Goal: Information Seeking & Learning: Learn about a topic

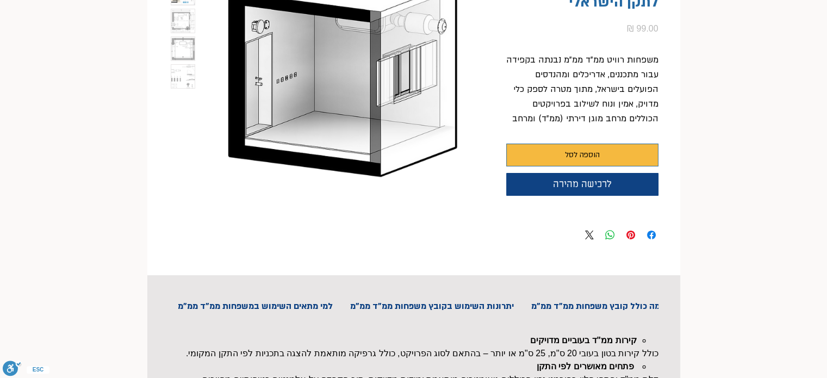
scroll to position [109, 0]
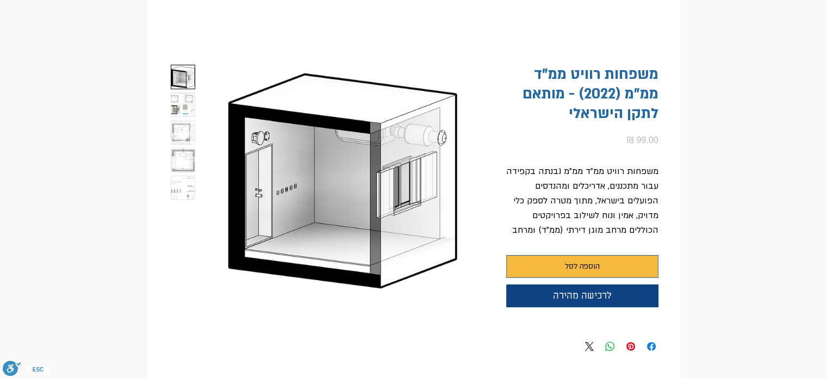
click at [195, 98] on div at bounding box center [183, 179] width 29 height 233
click at [185, 101] on img "button" at bounding box center [182, 104] width 23 height 23
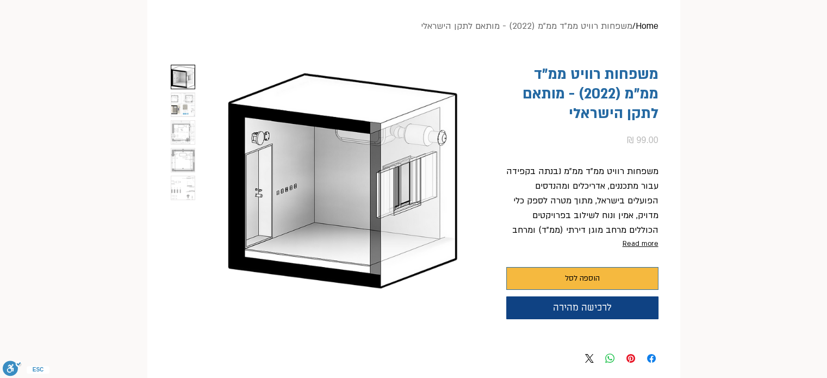
scroll to position [0, 34]
click at [181, 108] on img "2 / 5" at bounding box center [182, 104] width 23 height 23
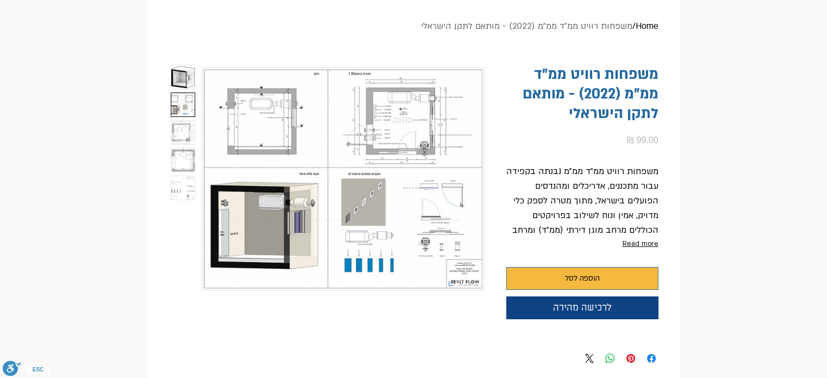
click at [189, 132] on img "3 / 5" at bounding box center [182, 132] width 23 height 23
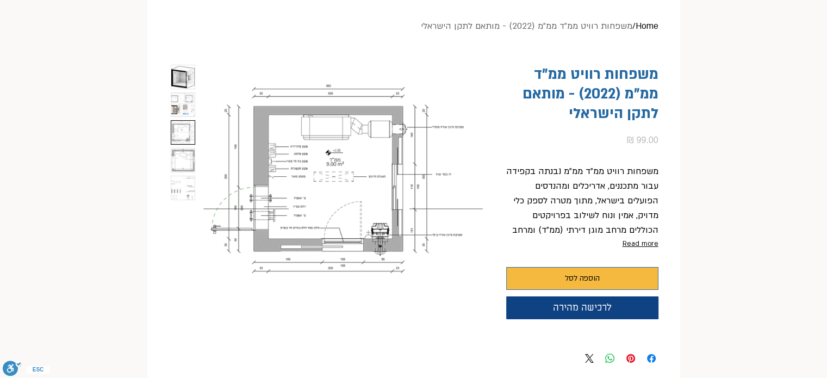
click at [186, 154] on img "4 / 5" at bounding box center [182, 160] width 23 height 23
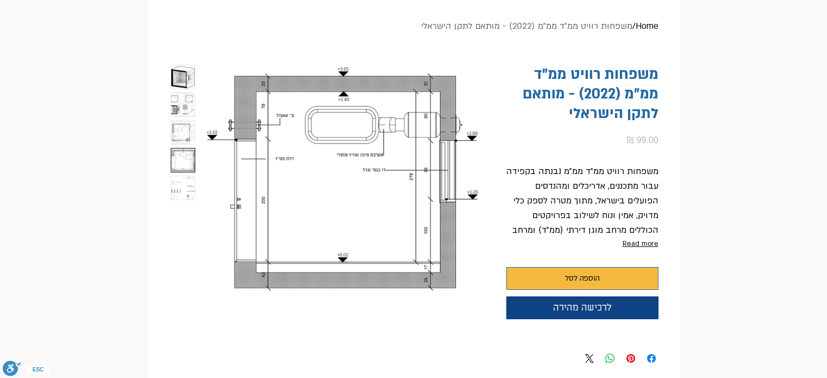
click at [183, 182] on img "5 / 5" at bounding box center [182, 187] width 23 height 23
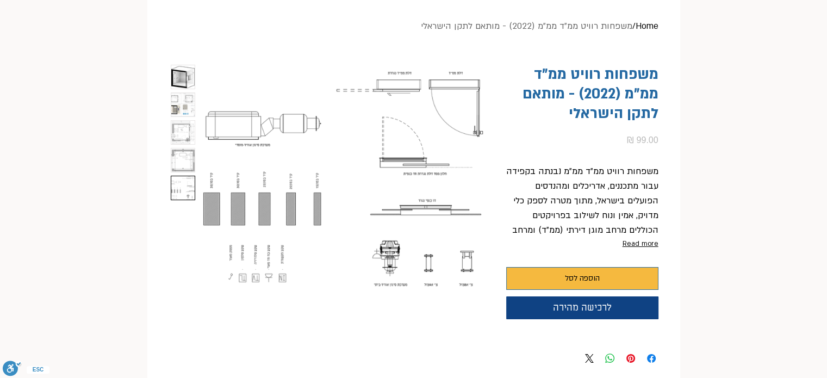
click at [179, 155] on img "4 / 5" at bounding box center [182, 160] width 23 height 23
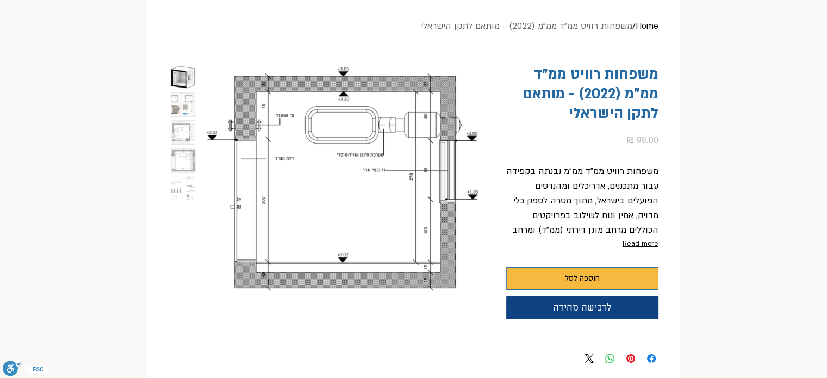
click at [184, 114] on img "2 / 5" at bounding box center [182, 104] width 23 height 23
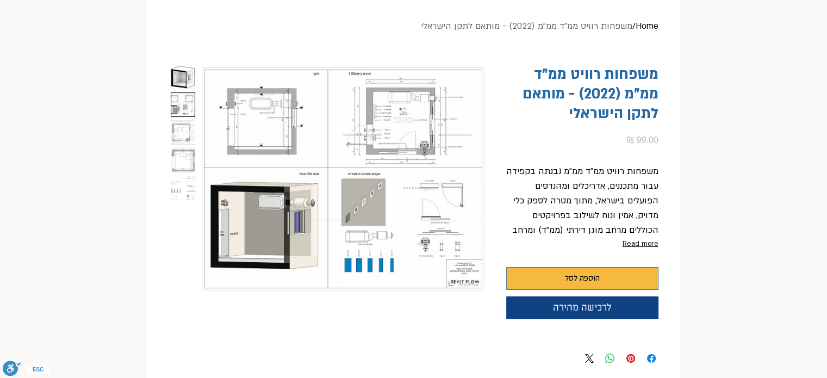
click at [187, 129] on img "3 / 5" at bounding box center [182, 132] width 23 height 23
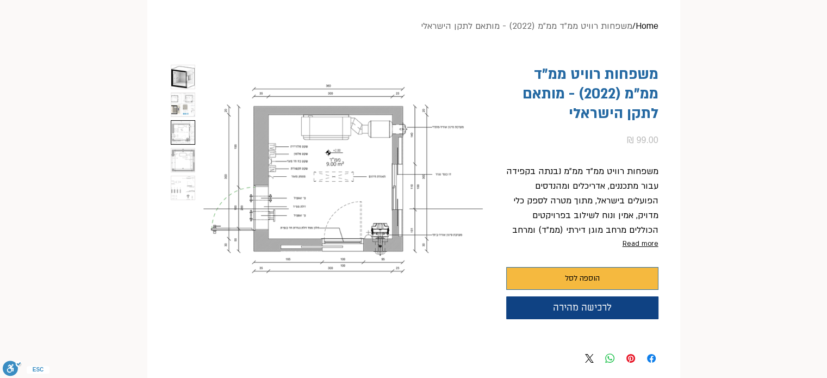
click at [187, 100] on img "2 / 5" at bounding box center [182, 104] width 23 height 23
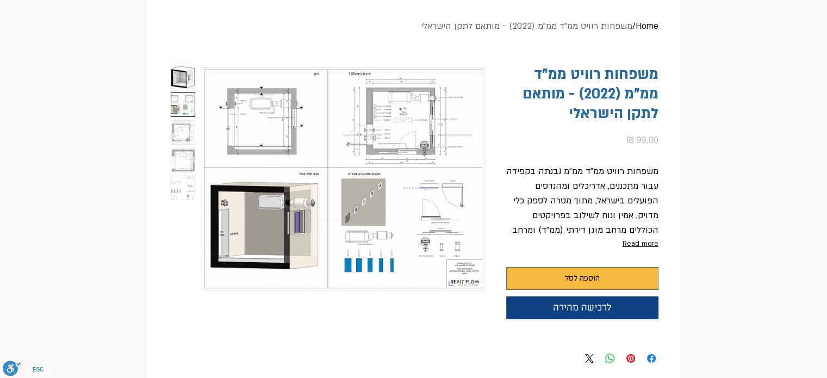
click at [184, 65] on img "1 / 5" at bounding box center [182, 76] width 23 height 23
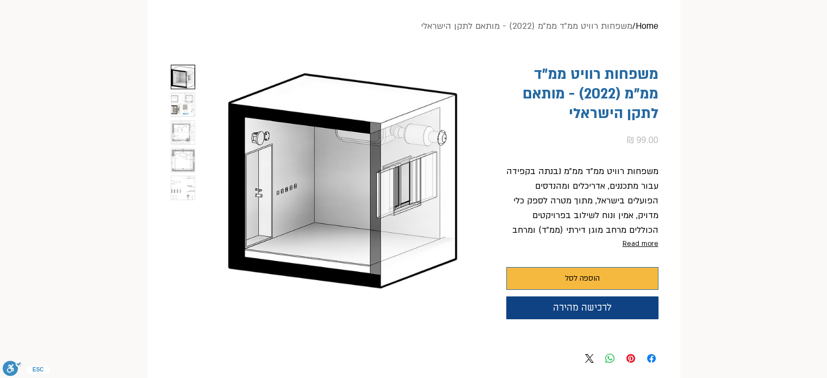
click at [188, 104] on img "2 / 5" at bounding box center [182, 104] width 23 height 23
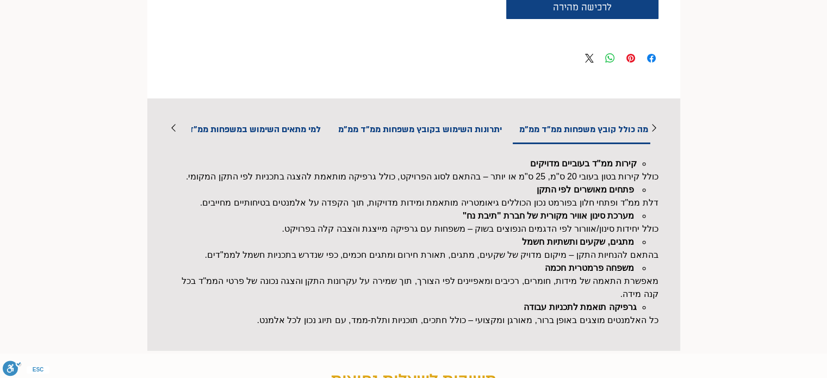
scroll to position [435, 0]
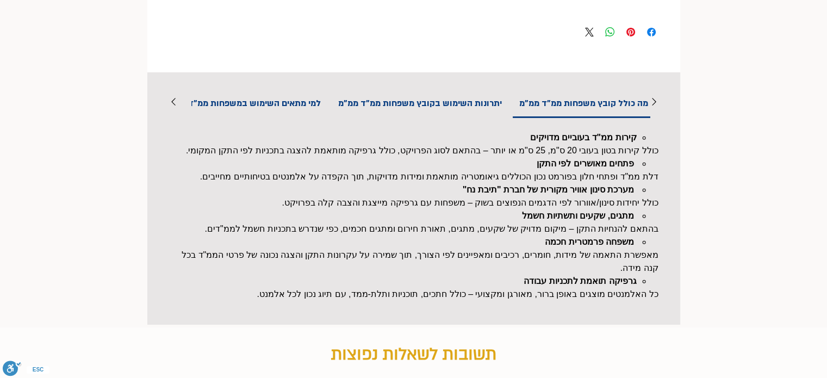
click at [464, 96] on h2 "יתרונות השימוש בקובץ משפחות ממ"ד ממ"מ" at bounding box center [420, 103] width 179 height 27
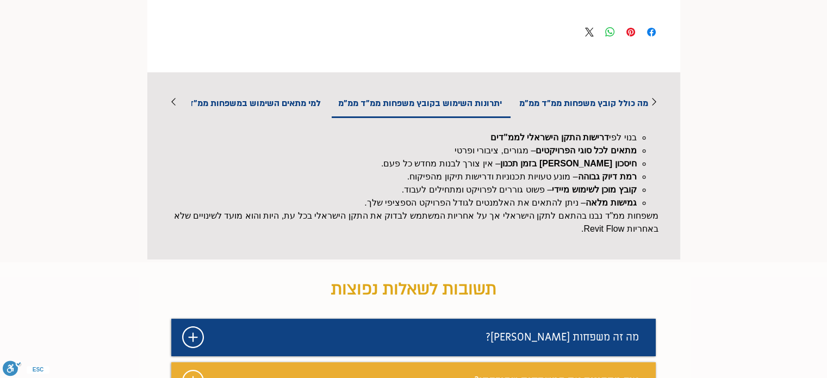
click at [298, 98] on h2 "למי מתאים השימוש במשפחות ממ"ד ממ"מ" at bounding box center [243, 103] width 170 height 27
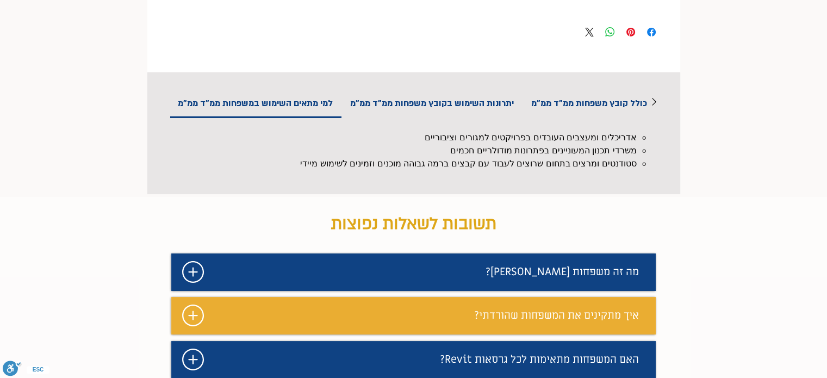
click at [198, 321] on icon "#comp-maf1xbxd svg [data-color="1"] {fill: #FFFFFF;}" at bounding box center [193, 316] width 22 height 22
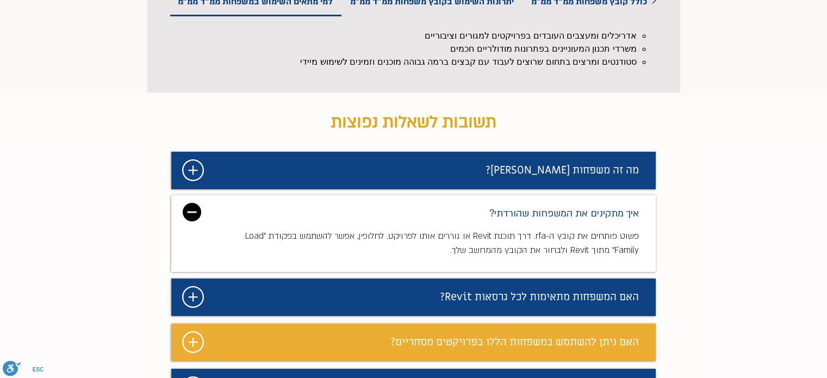
scroll to position [544, 0]
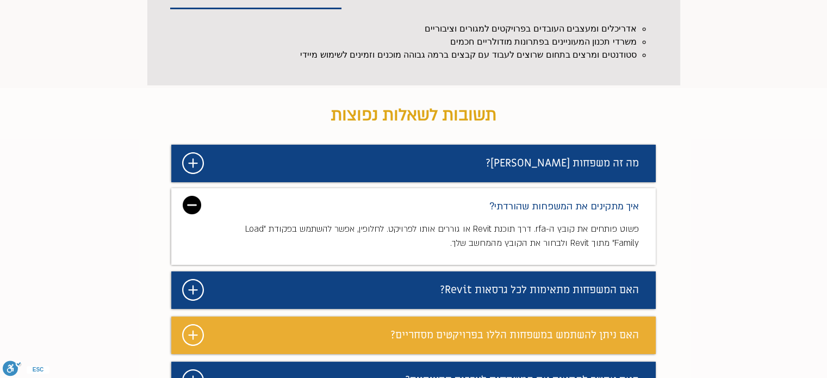
click at [707, 225] on div "main content" at bounding box center [413, 297] width 827 height 418
click at [190, 200] on img "מצגת" at bounding box center [192, 205] width 18 height 18
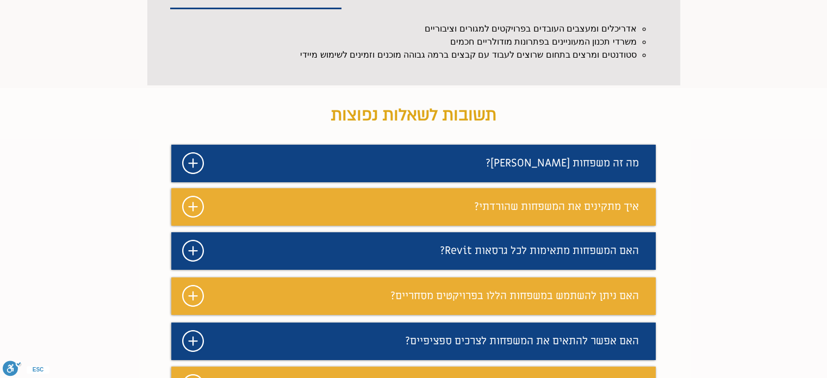
click at [193, 245] on icon "מצגת" at bounding box center [193, 251] width 22 height 22
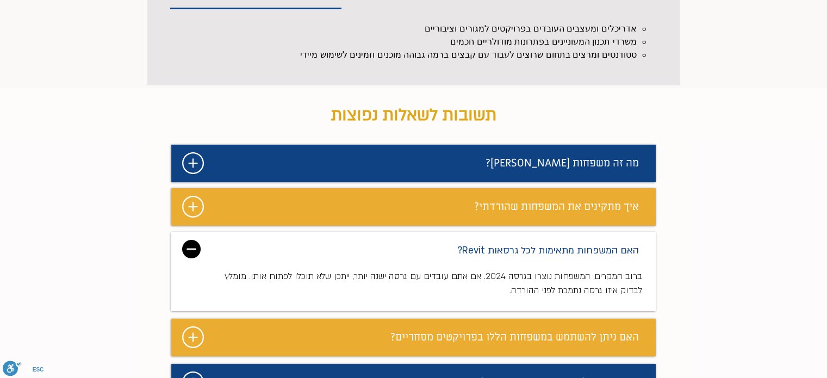
click at [193, 245] on img "מצגת" at bounding box center [191, 249] width 18 height 18
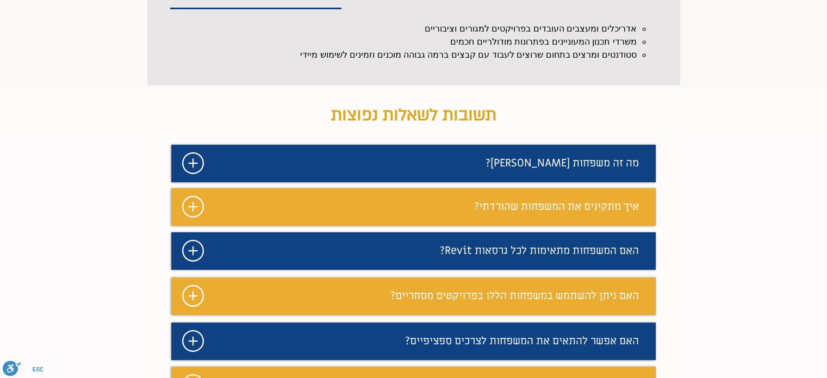
click at [774, 245] on div "main content" at bounding box center [413, 277] width 827 height 379
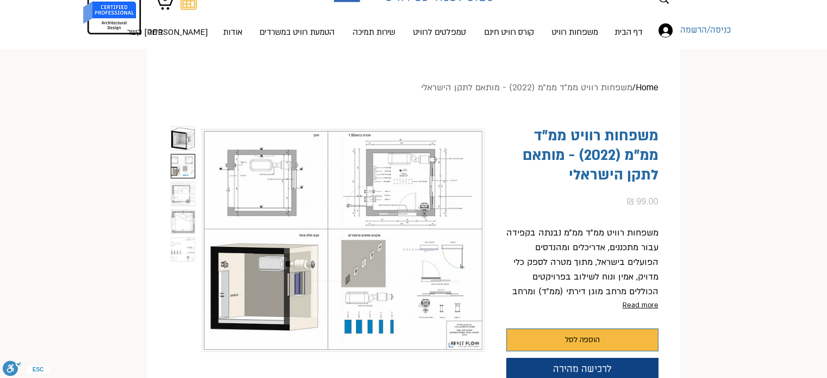
scroll to position [0, 0]
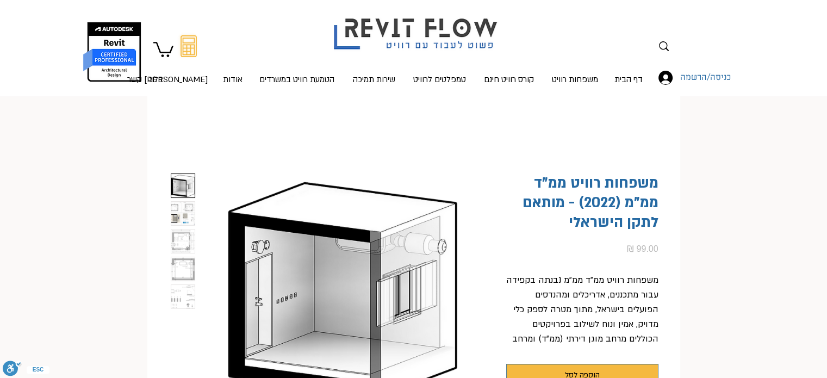
click at [183, 220] on img "button" at bounding box center [182, 213] width 23 height 23
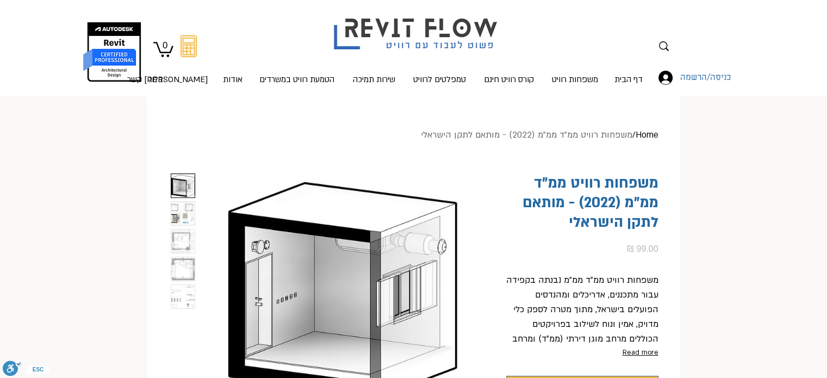
click at [183, 217] on img "2 / 5" at bounding box center [182, 213] width 23 height 23
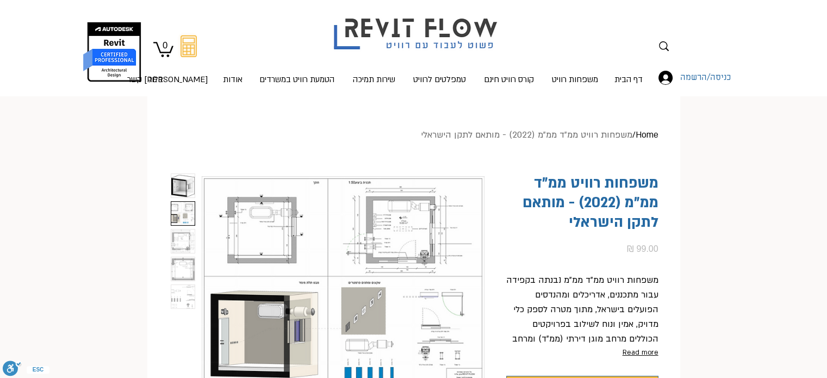
scroll to position [0, 34]
click at [193, 249] on img "3 / 5" at bounding box center [182, 241] width 23 height 23
